Goal: Transaction & Acquisition: Purchase product/service

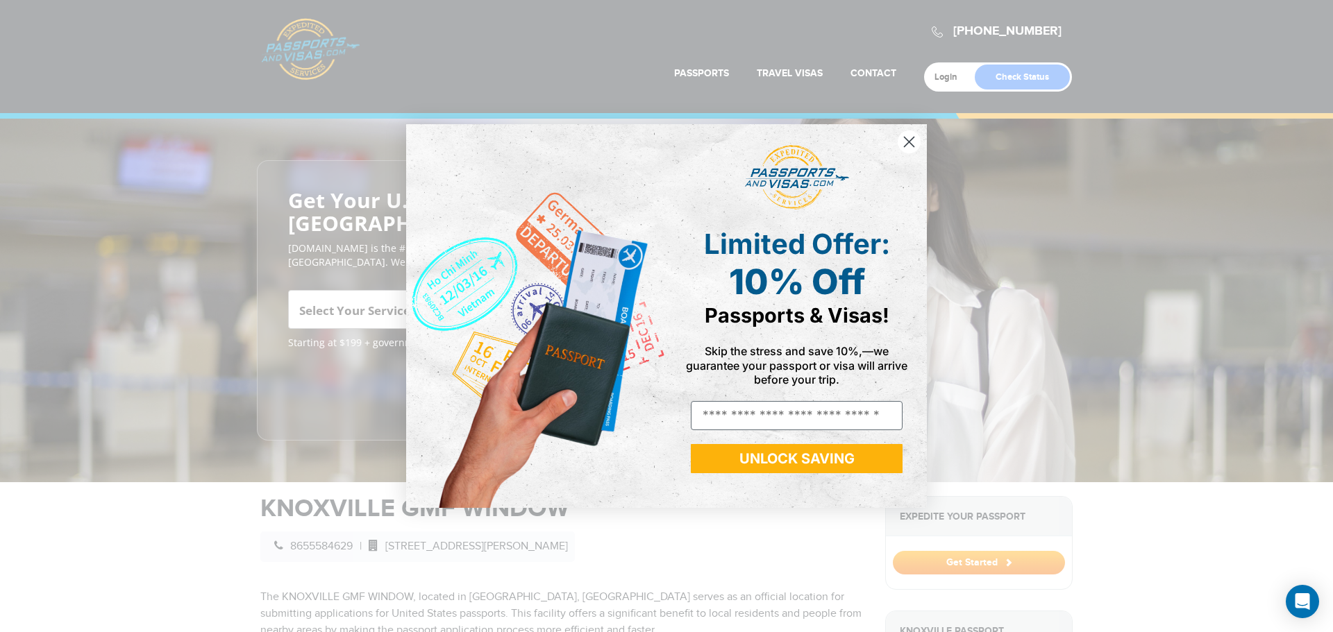
click at [908, 142] on icon "Close dialog" at bounding box center [910, 142] width 10 height 10
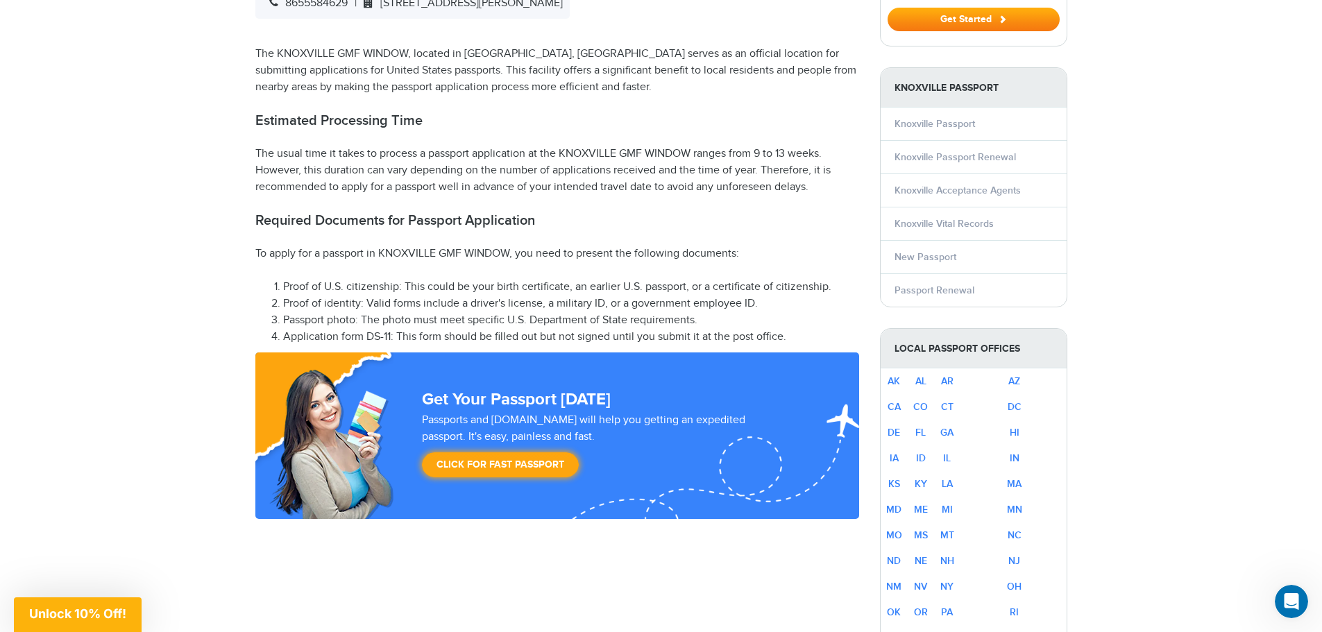
scroll to position [555, 0]
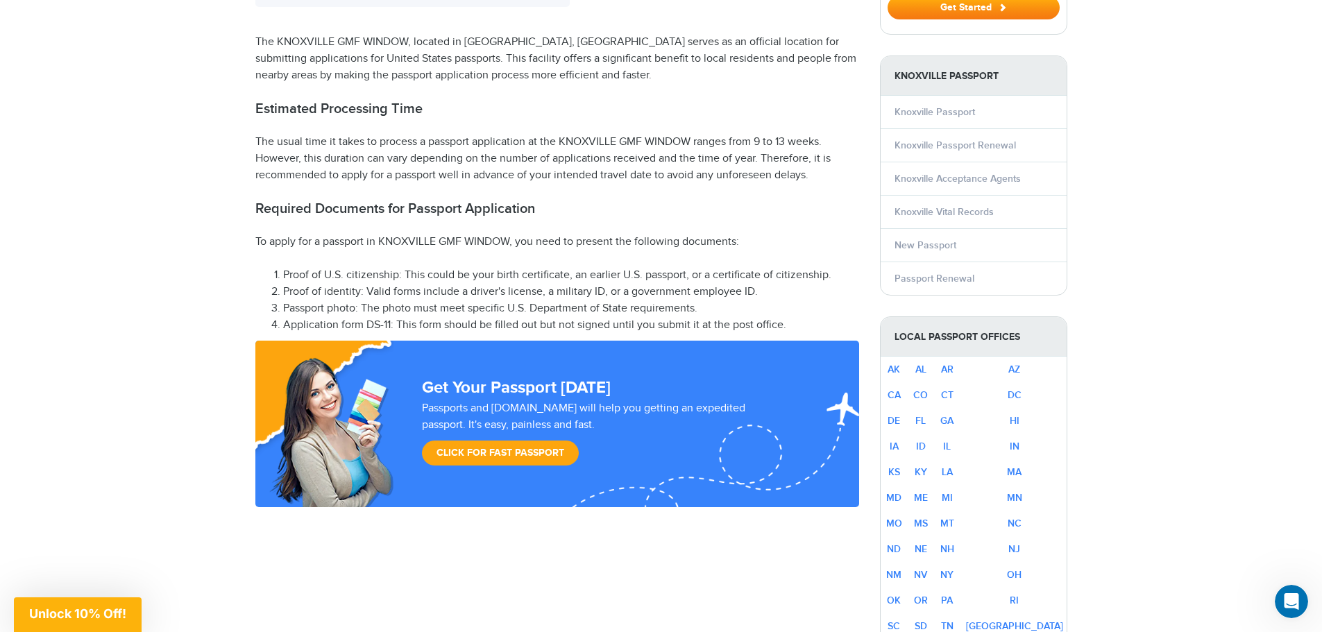
click at [490, 441] on link "Click for Fast Passport" at bounding box center [500, 453] width 157 height 25
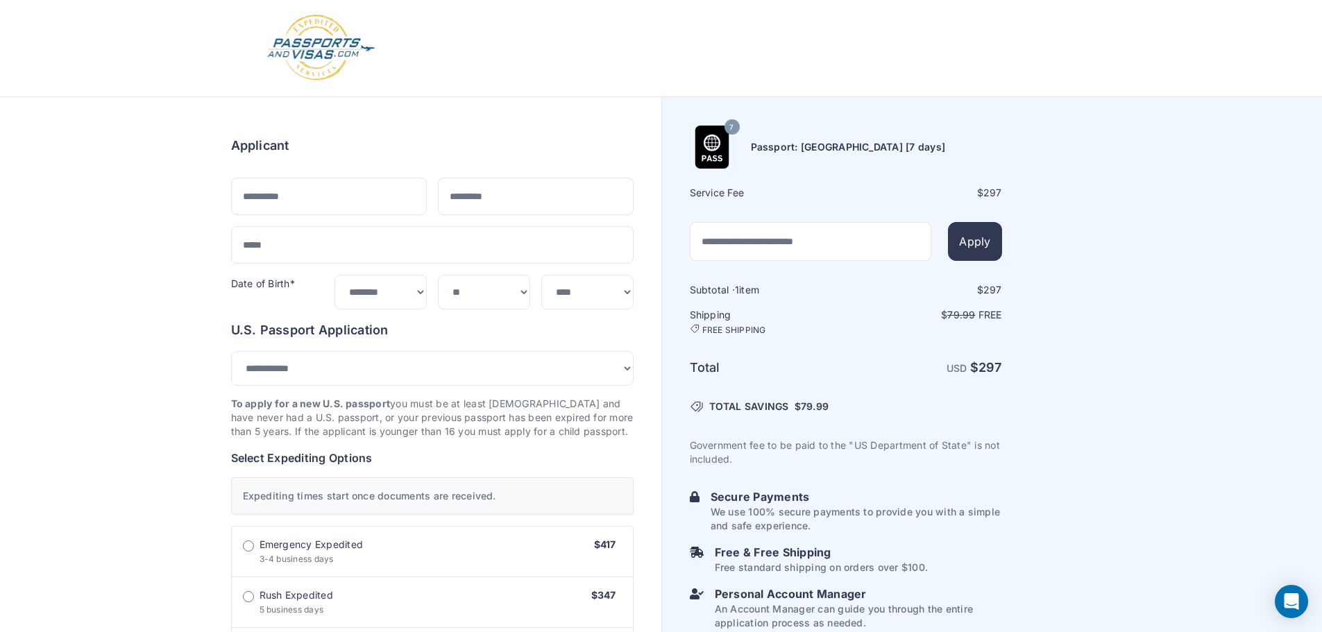
select select "***"
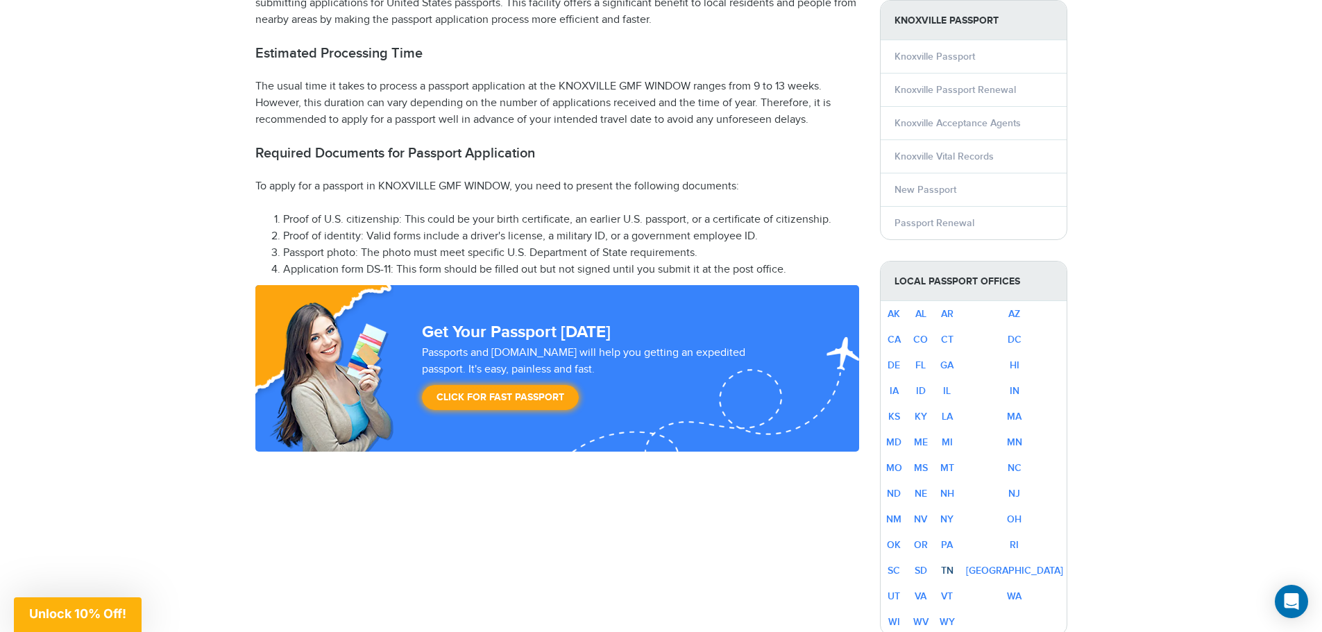
click at [954, 565] on link "TN" at bounding box center [947, 571] width 12 height 12
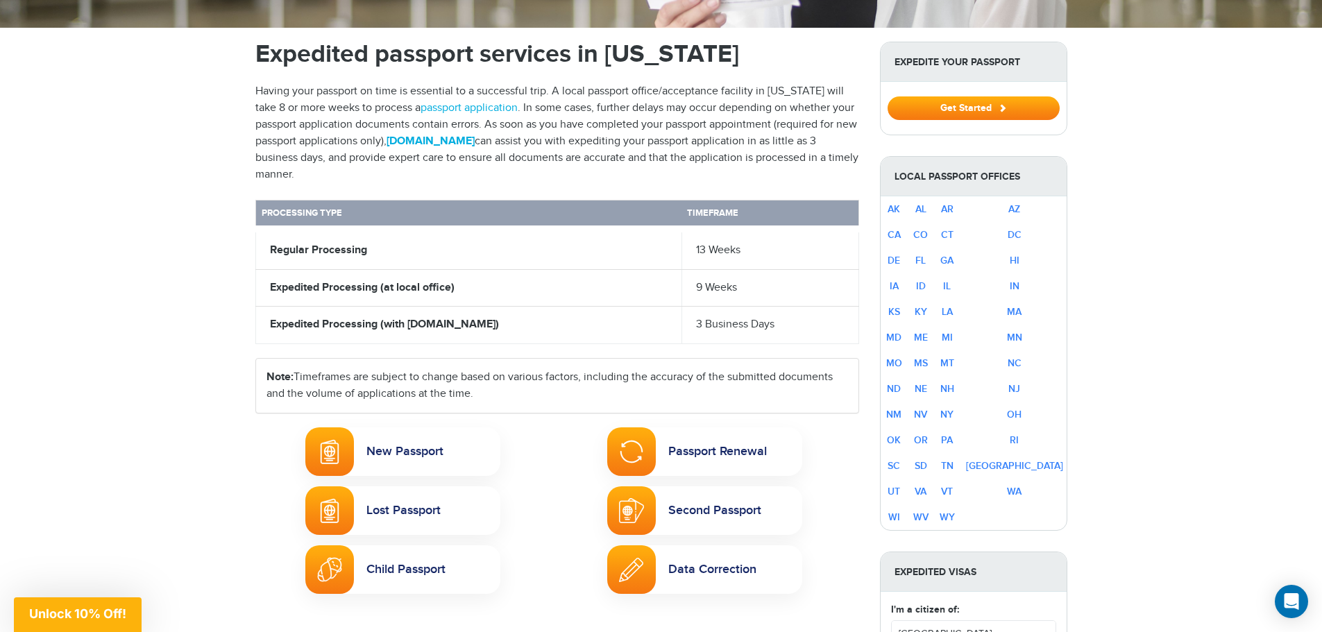
scroll to position [486, 0]
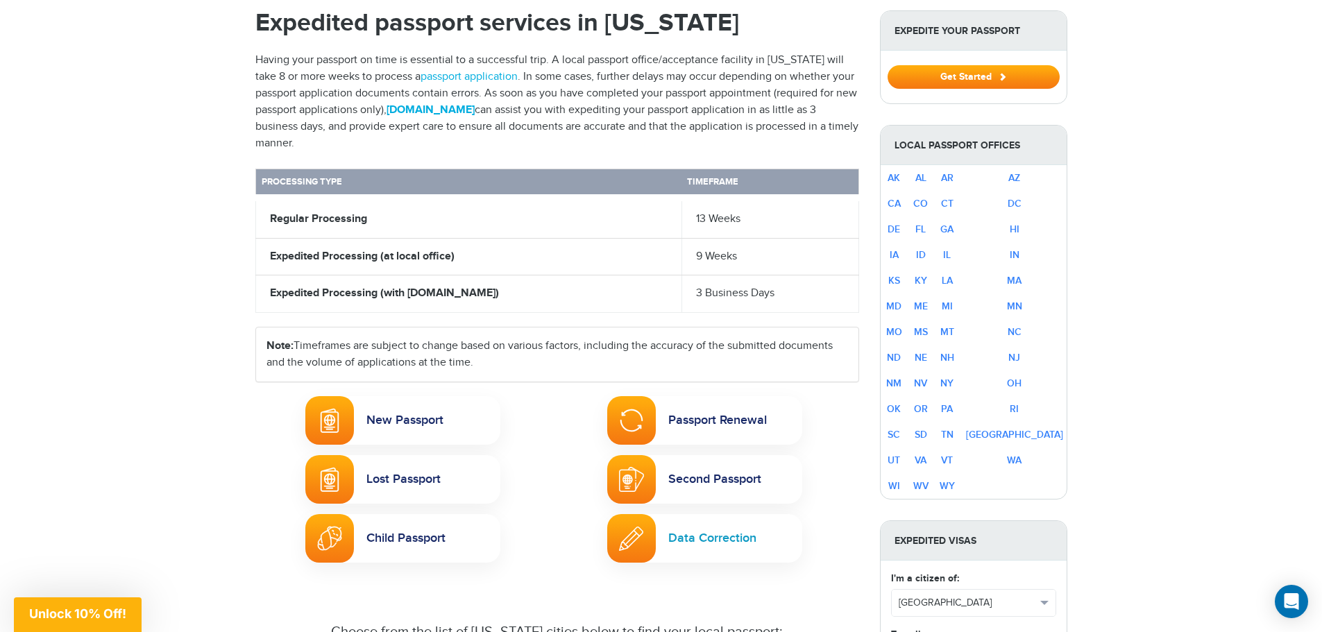
click at [716, 516] on link "Data Correction" at bounding box center [704, 538] width 195 height 49
